Goal: Information Seeking & Learning: Learn about a topic

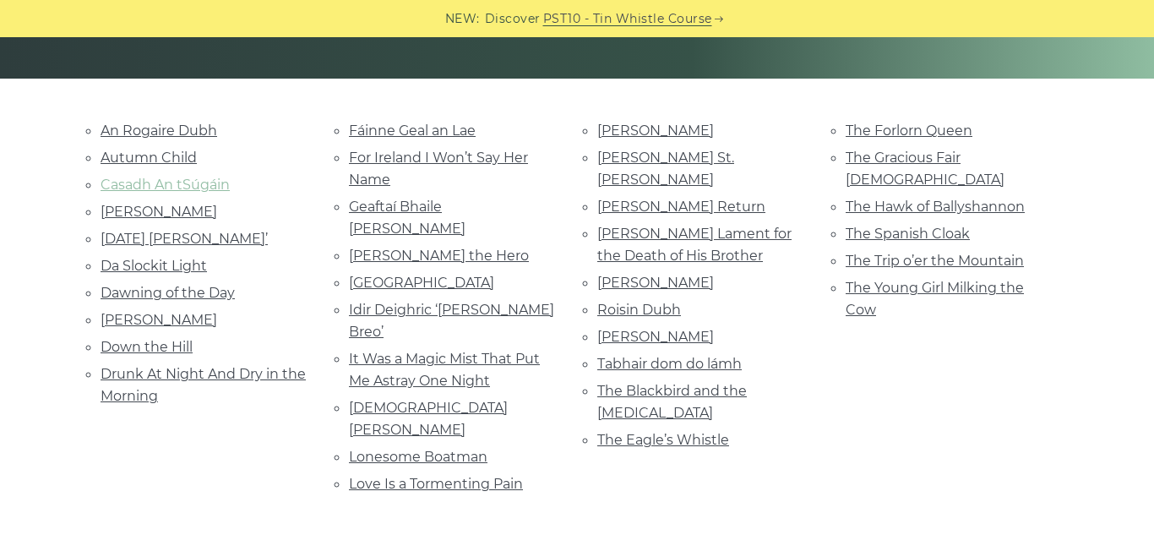
click at [203, 191] on link "Casadh An tSúgáin" at bounding box center [165, 185] width 129 height 16
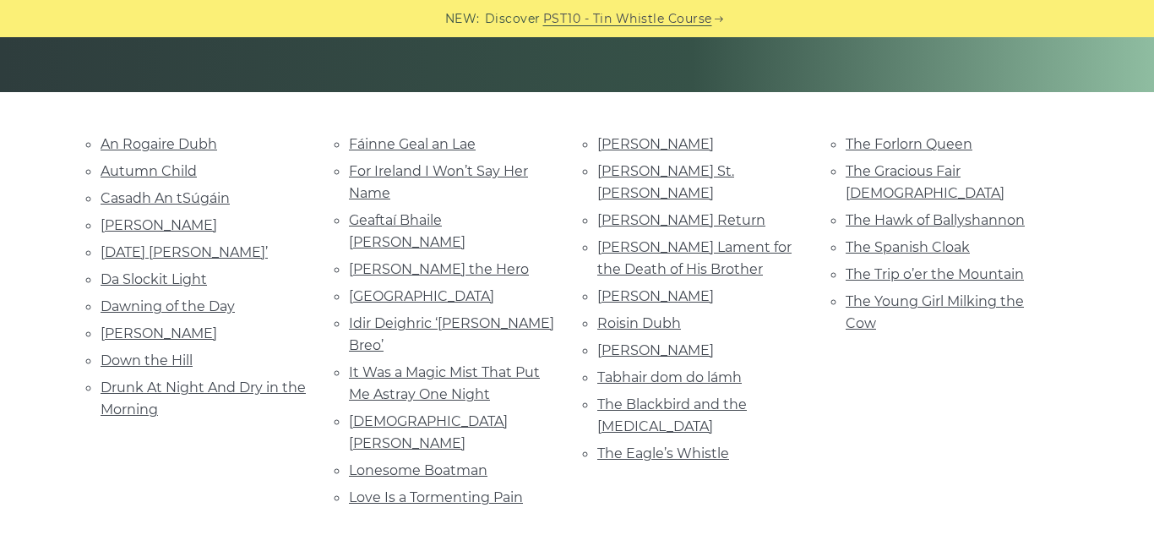
scroll to position [350, 0]
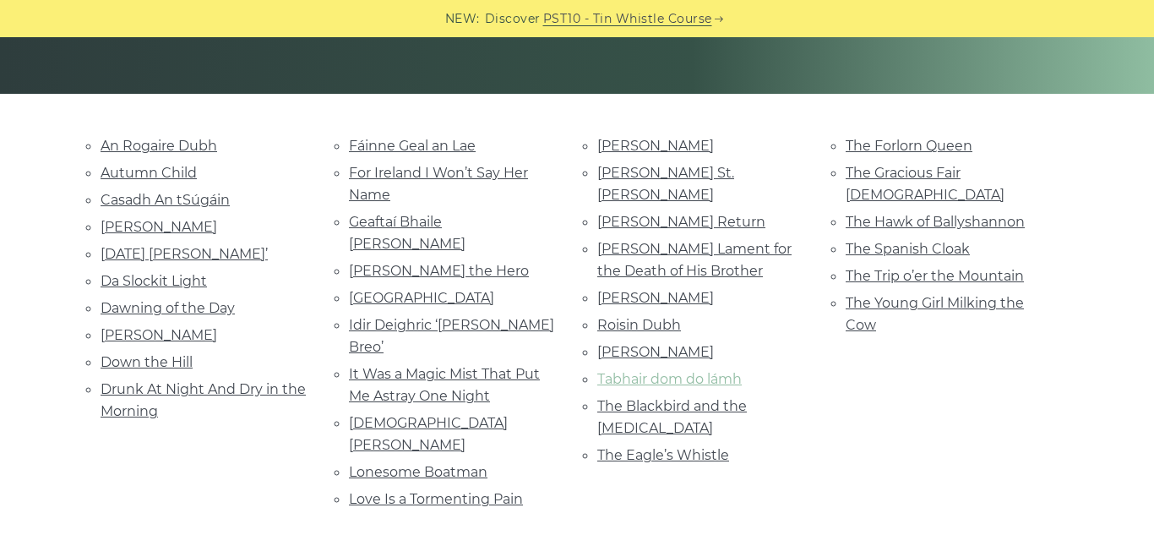
click at [662, 371] on link "Tabhair dom do lámh" at bounding box center [669, 379] width 144 height 16
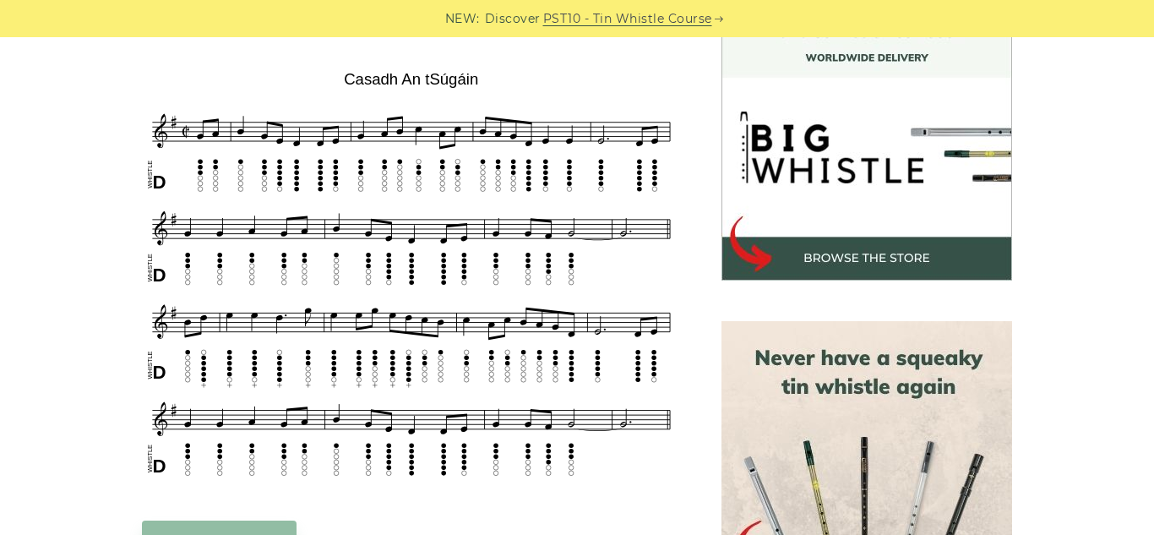
scroll to position [495, 0]
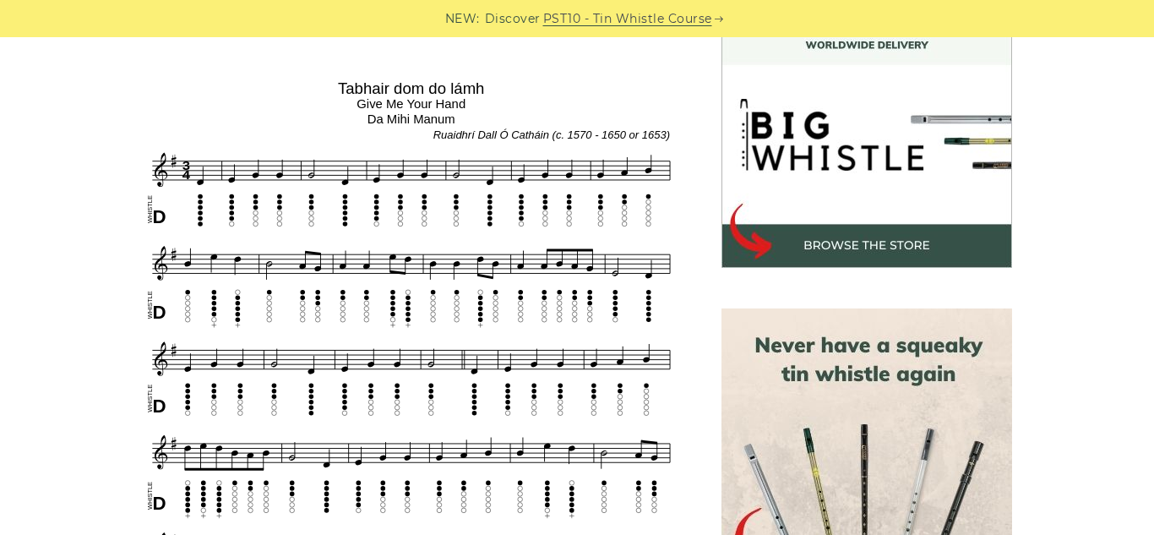
scroll to position [508, 0]
